Goal: Navigation & Orientation: Find specific page/section

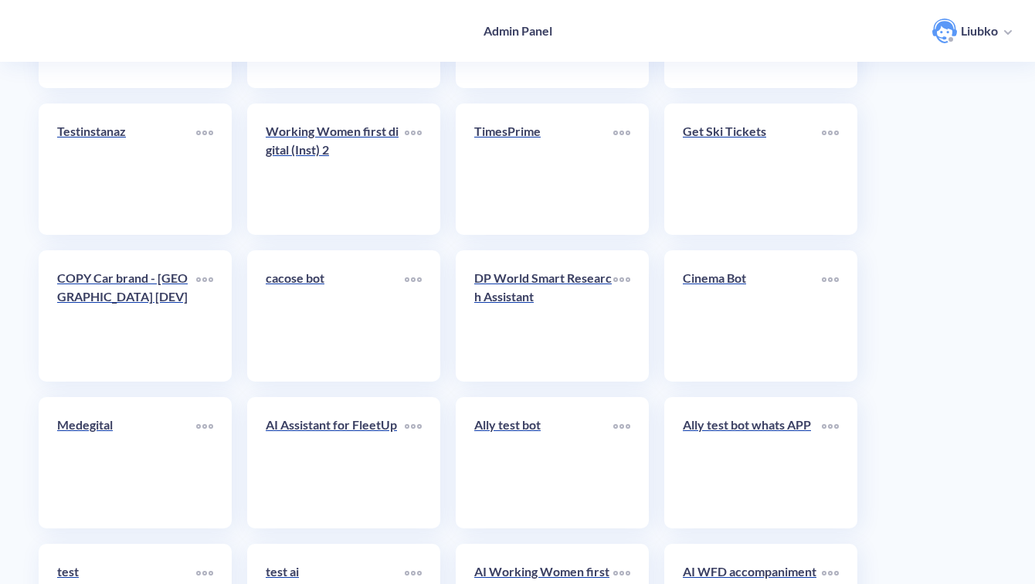
scroll to position [5479, 0]
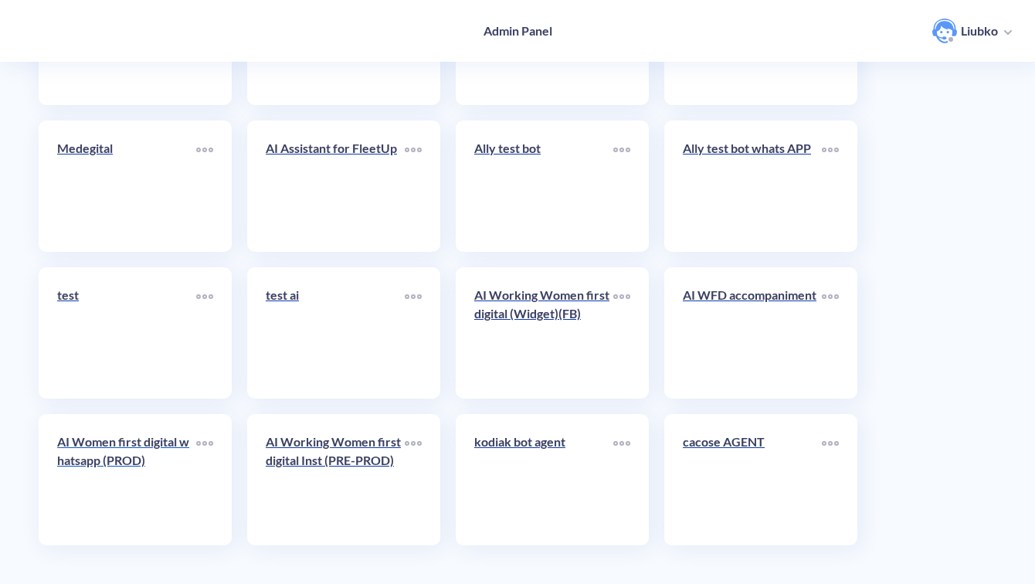
click at [129, 476] on div "AI Women first digital whatsapp (PROD)" at bounding box center [126, 457] width 139 height 49
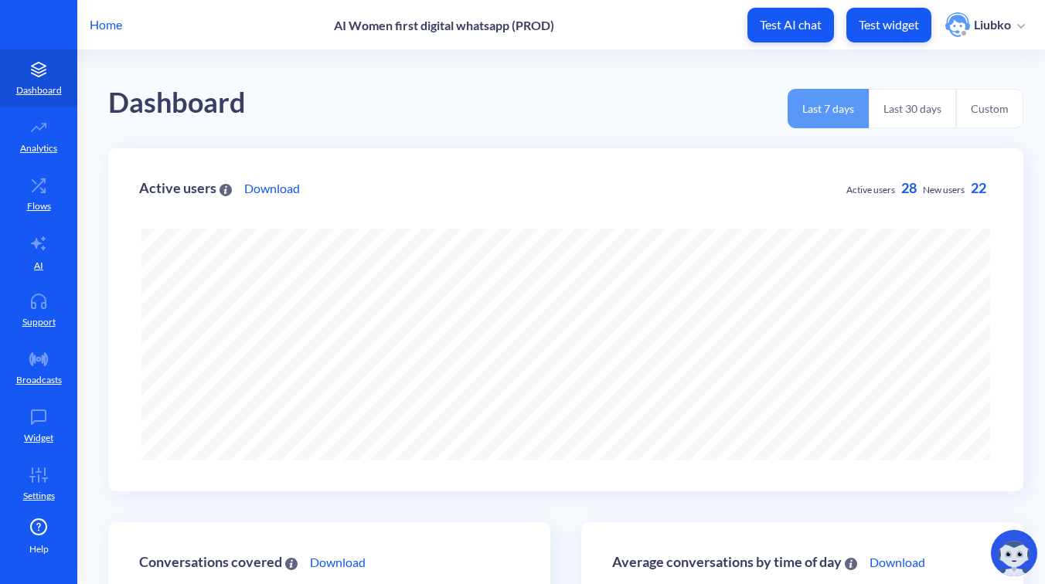
click at [504, 96] on div "Dashboard Last 7 days Last 30 days Custom" at bounding box center [565, 99] width 915 height 98
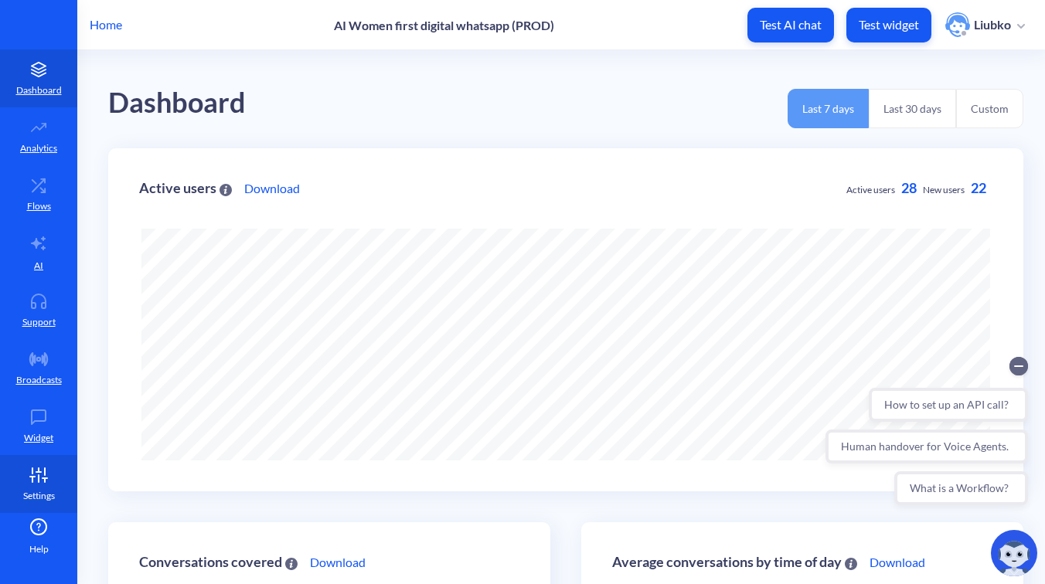
click at [41, 489] on p "Settings" at bounding box center [39, 496] width 32 height 14
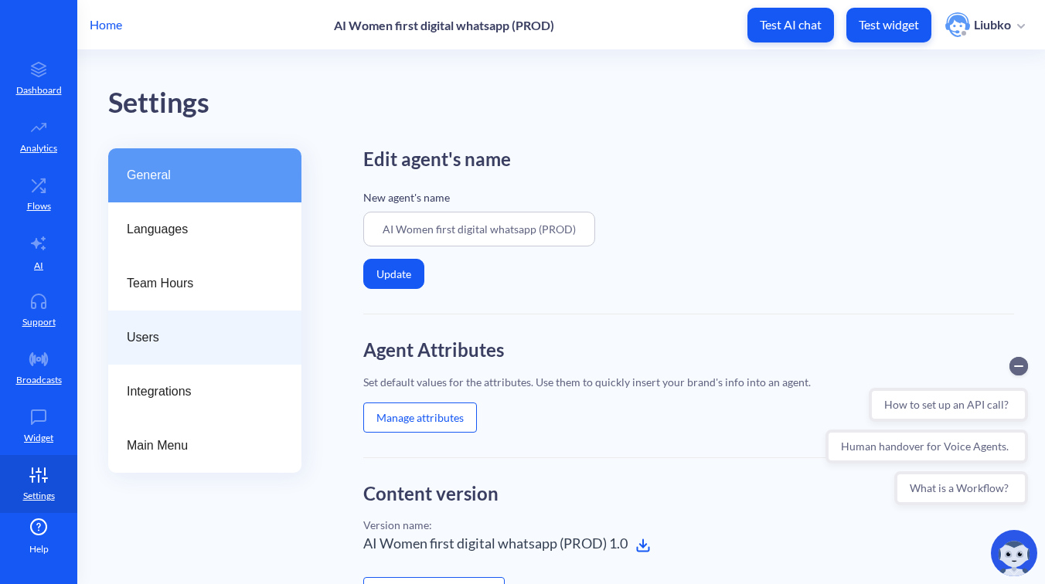
click at [171, 325] on div "Users" at bounding box center [204, 338] width 193 height 54
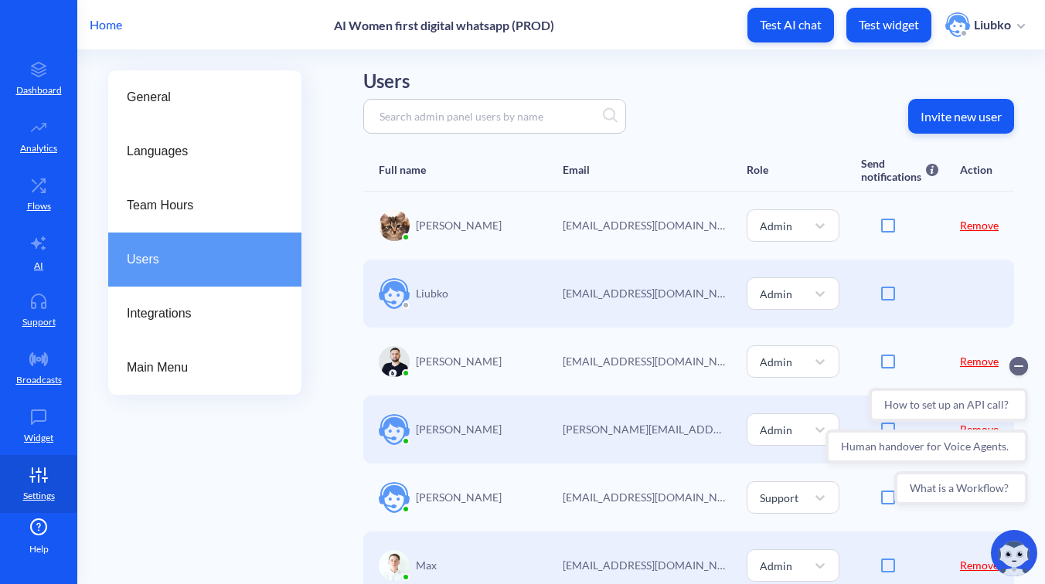
scroll to position [116, 0]
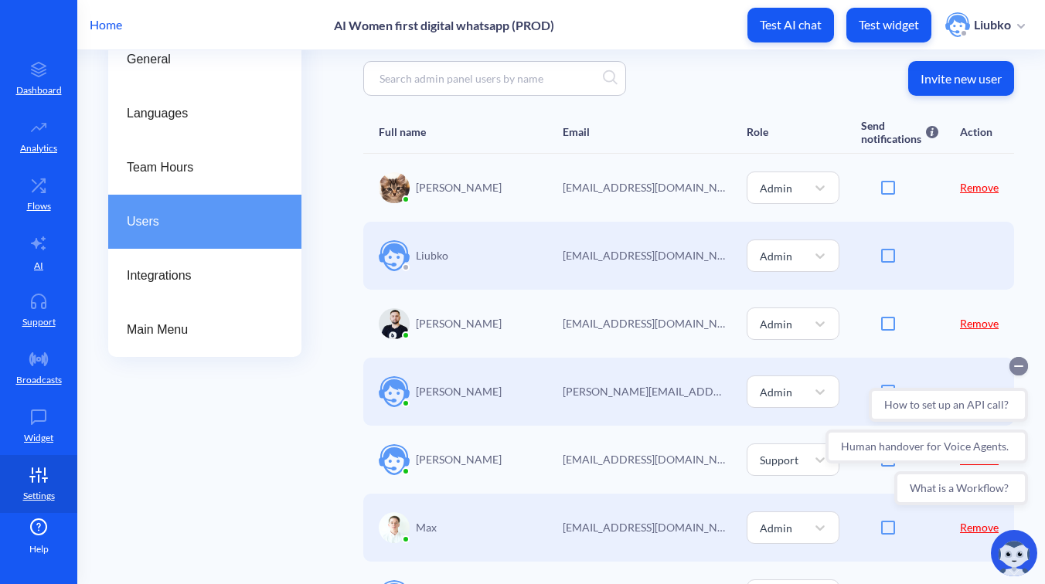
click at [1021, 367] on circle "Collapse conversation starters" at bounding box center [1018, 366] width 19 height 19
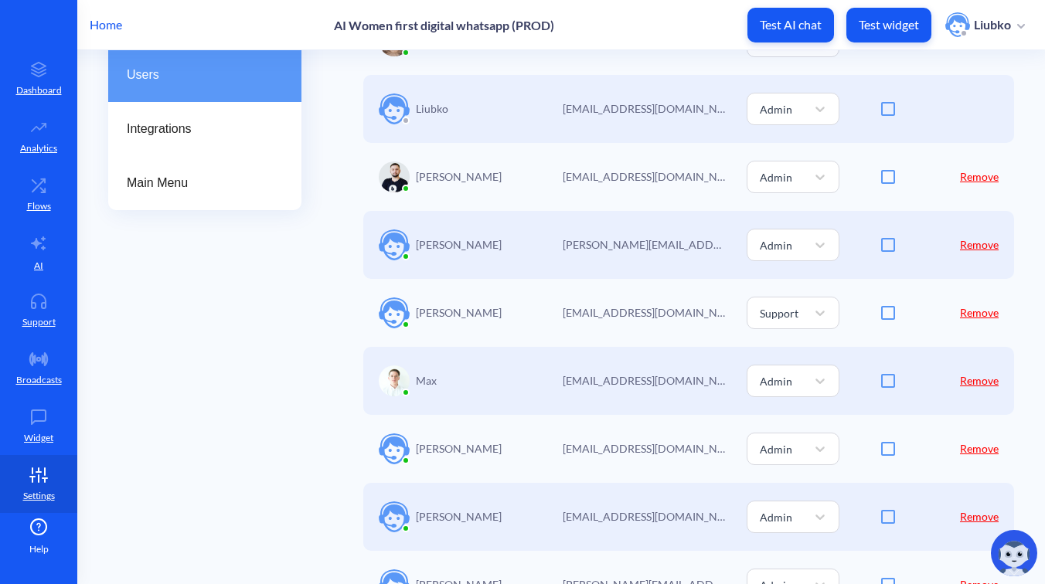
scroll to position [0, 0]
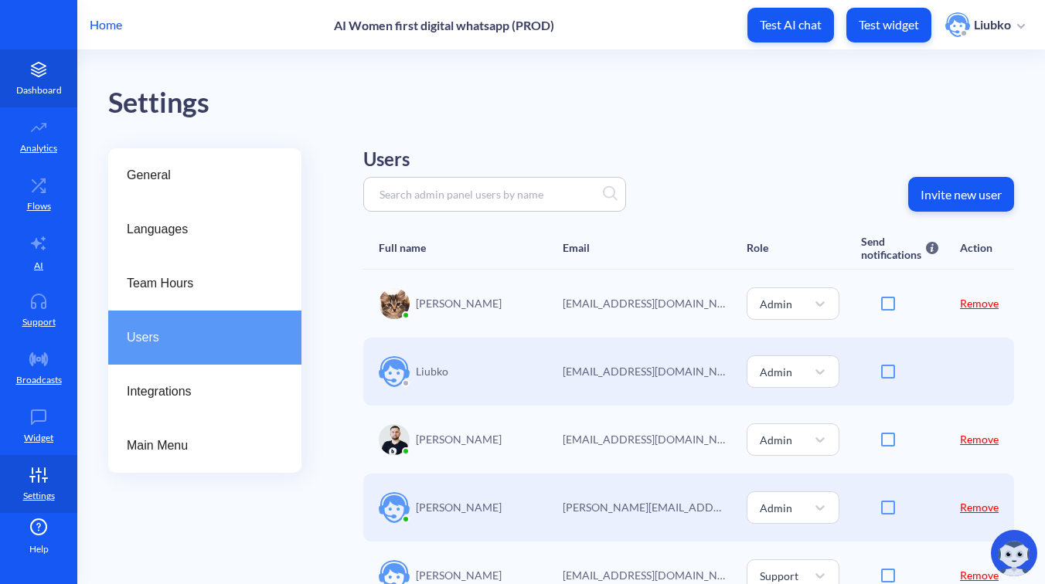
click at [46, 78] on link "Dashboard" at bounding box center [38, 78] width 77 height 58
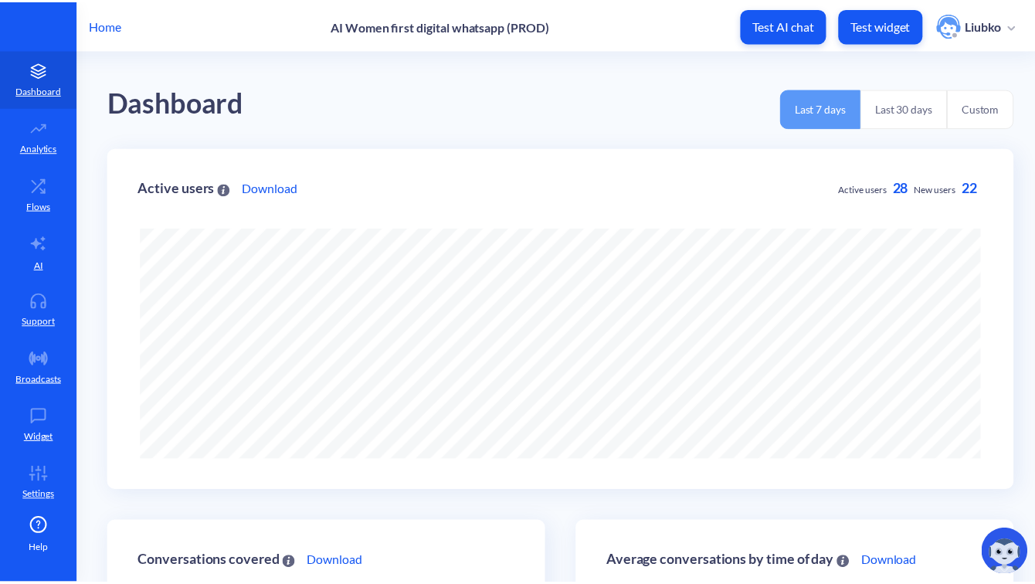
scroll to position [584, 1045]
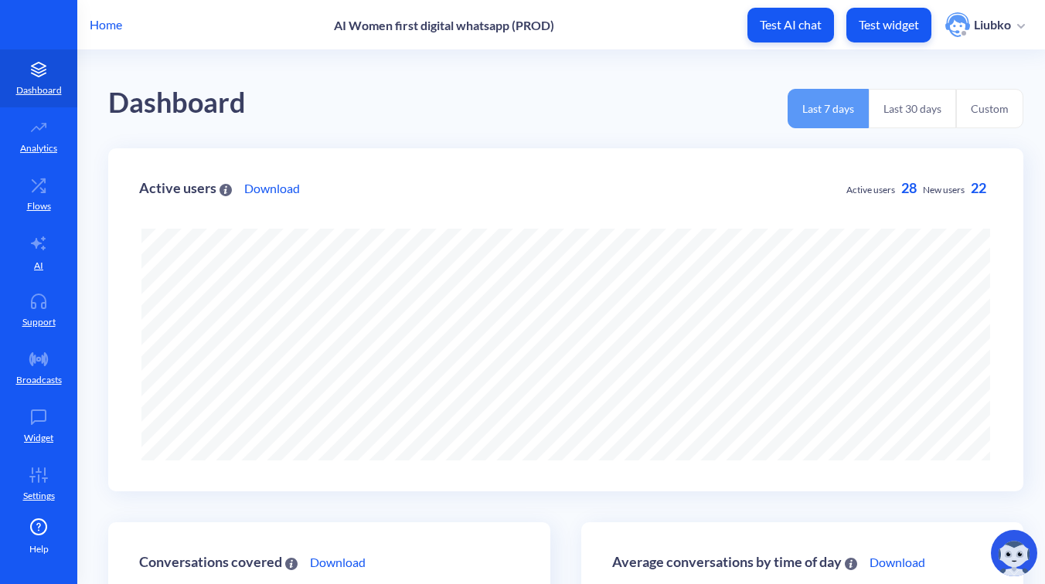
click at [115, 21] on p "Home" at bounding box center [106, 24] width 32 height 19
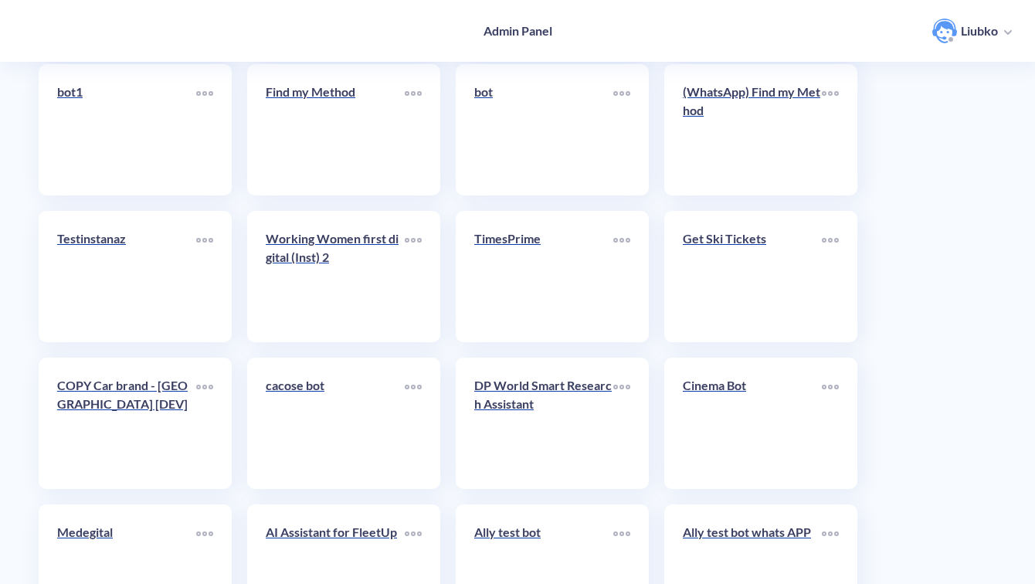
scroll to position [5479, 0]
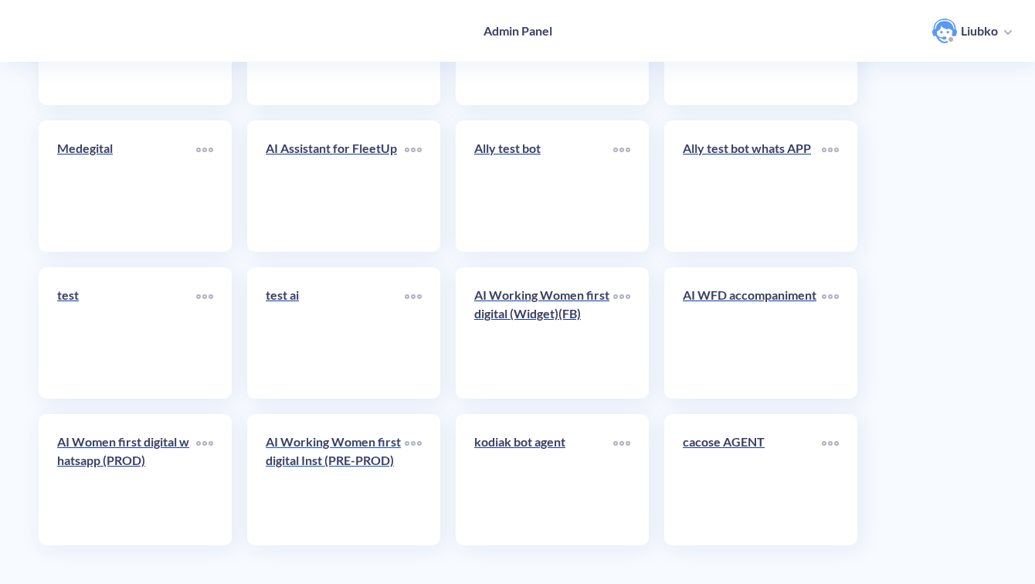
click at [365, 479] on div "AI Working Women first digital Inst (PRE-PROD)" at bounding box center [335, 457] width 139 height 49
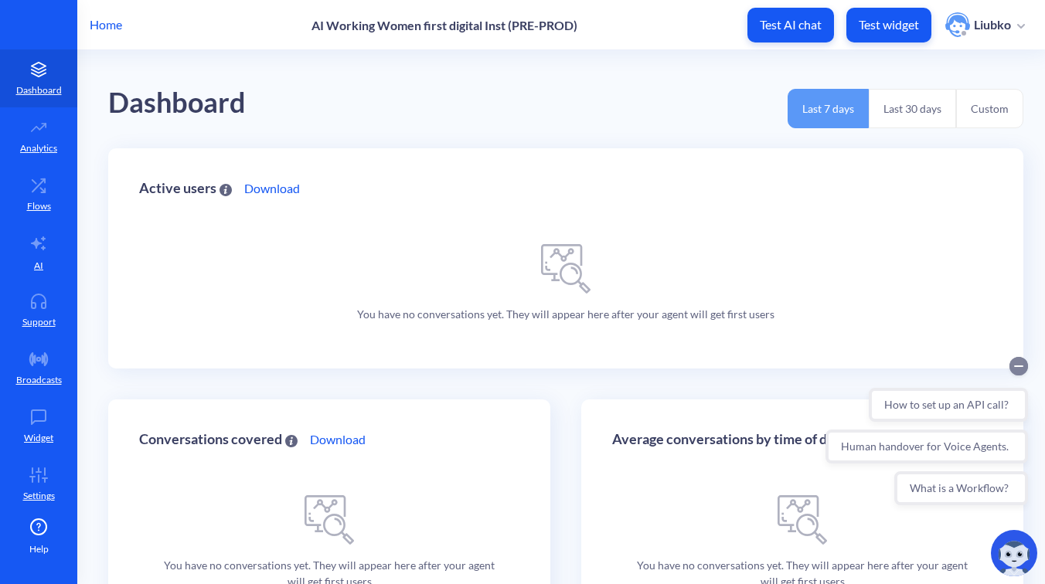
click at [1018, 366] on icon "Collapse conversation starters" at bounding box center [1019, 366] width 8 height 0
click at [561, 77] on div "Dashboard Last 7 days Last 30 days Custom" at bounding box center [565, 99] width 915 height 98
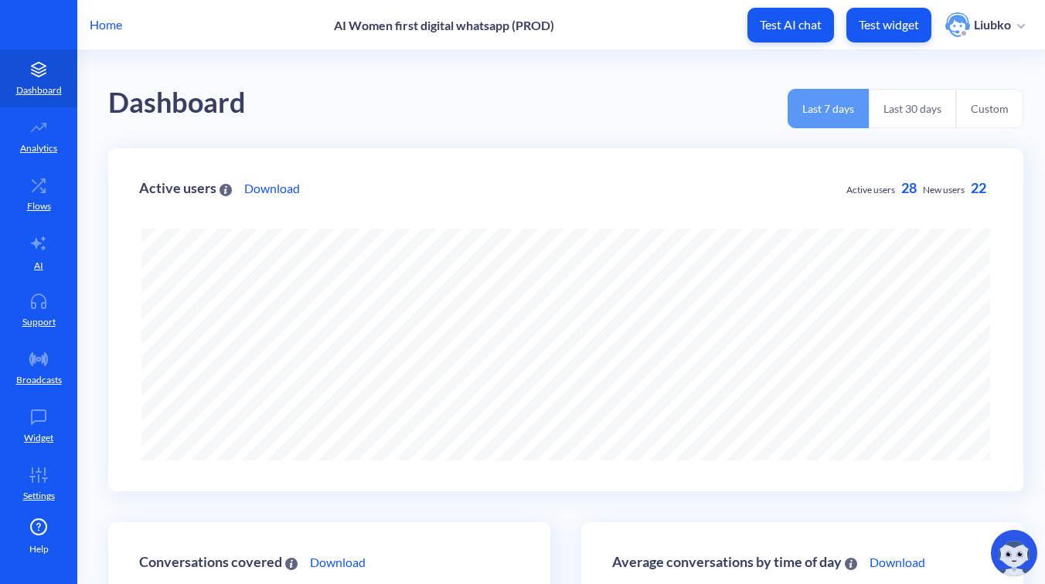
scroll to position [584, 1045]
click at [27, 202] on p "Flows" at bounding box center [39, 206] width 24 height 14
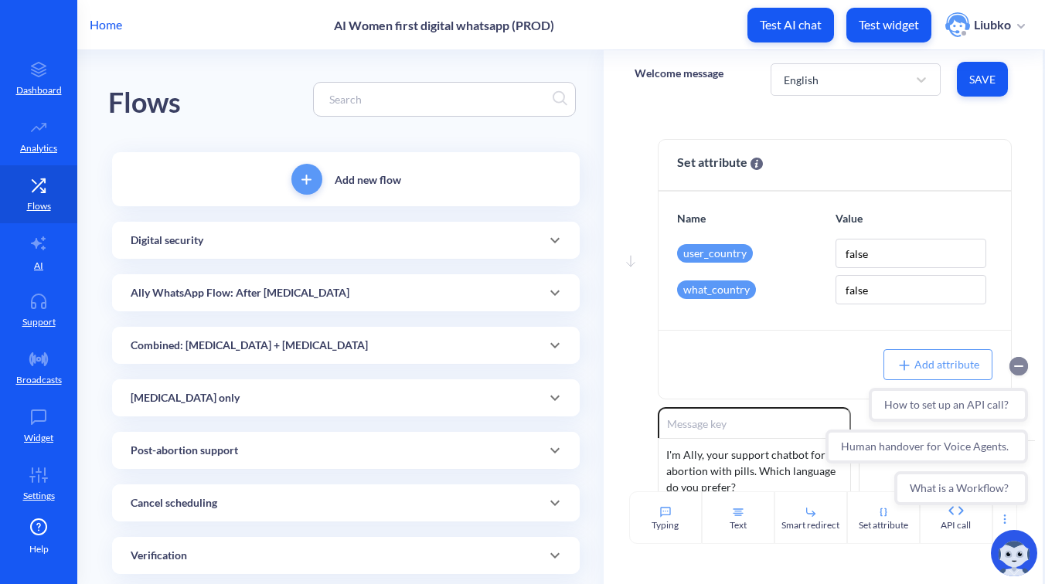
click at [1025, 370] on circle "Collapse conversation starters" at bounding box center [1018, 366] width 19 height 19
